Goal: Transaction & Acquisition: Obtain resource

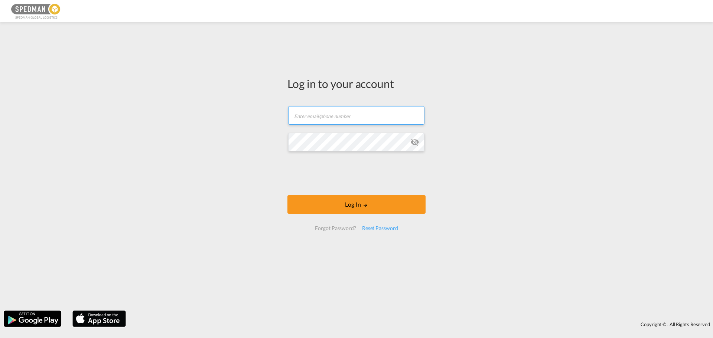
click at [343, 113] on input "text" at bounding box center [356, 115] width 136 height 19
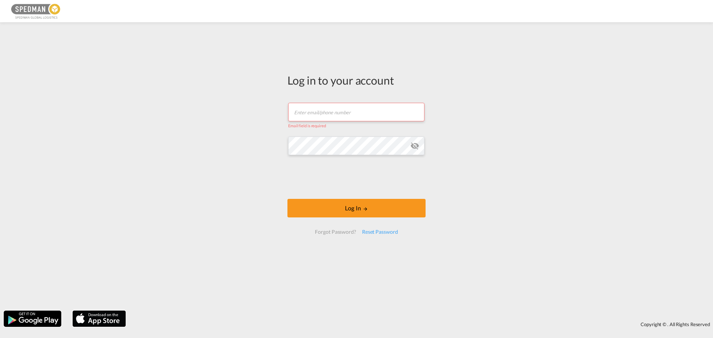
type input "seaexport@spedman.dk"
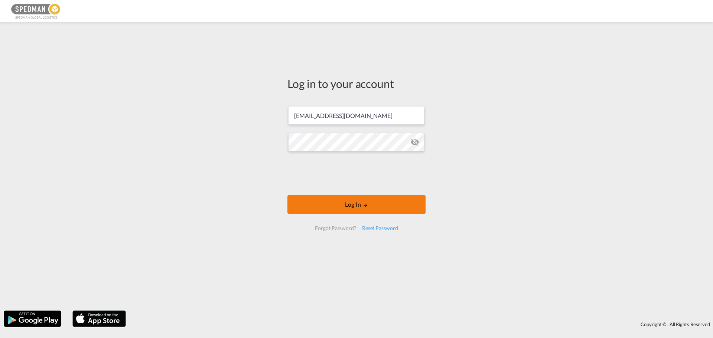
click at [338, 201] on button "Log In" at bounding box center [356, 204] width 138 height 19
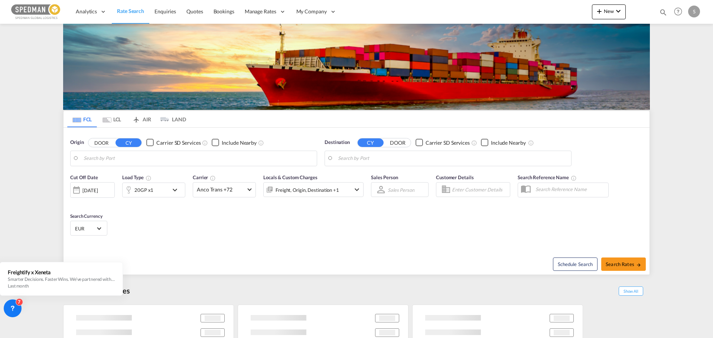
type input "Fredericia, DKFRC"
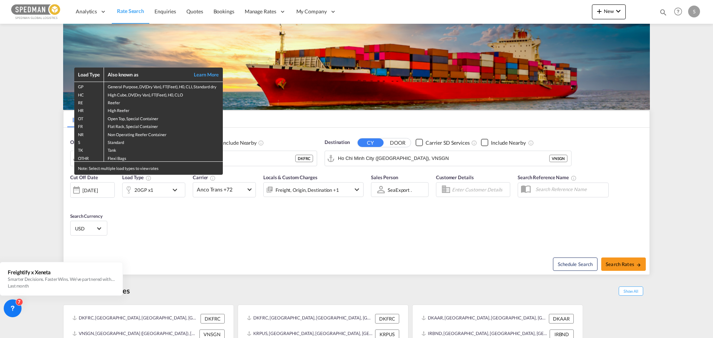
click at [394, 156] on div "Load Type Also known as Learn More GP General Purpose, DV(Dry Van), FT(Feet), H…" at bounding box center [356, 169] width 713 height 338
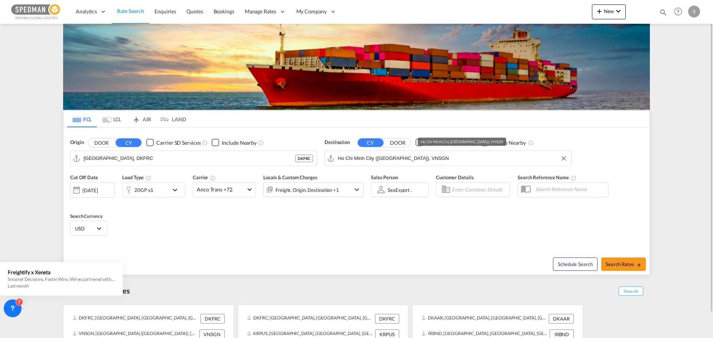
click at [394, 155] on input "Ho Chi Minh City (Saigon), VNSGN" at bounding box center [453, 158] width 230 height 11
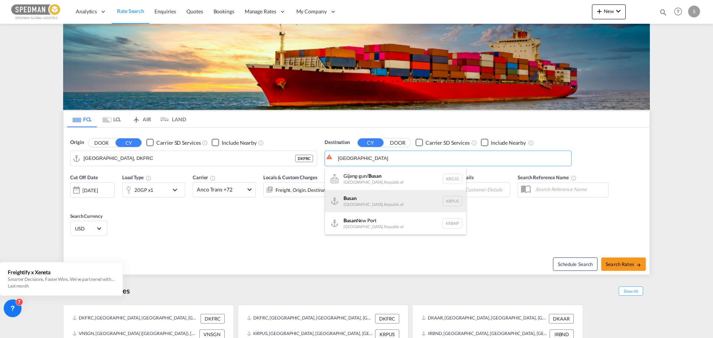
click at [366, 202] on div "Busan Korea, Republic of KRPUS" at bounding box center [395, 201] width 141 height 22
type input "Busan, KRPUS"
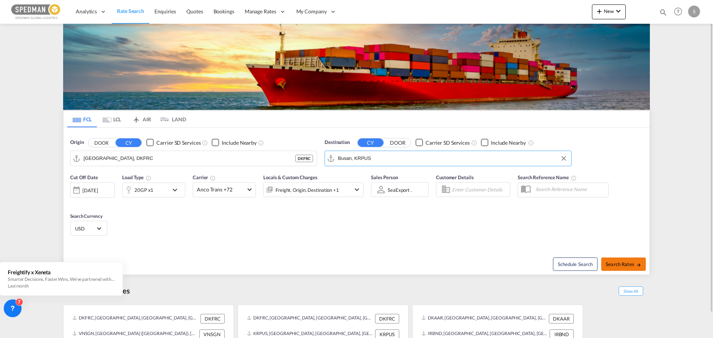
click at [637, 259] on button "Search Rates" at bounding box center [623, 264] width 45 height 13
type input "DKFRC to KRPUS / 12 Aug 2025"
